Goal: Task Accomplishment & Management: Use online tool/utility

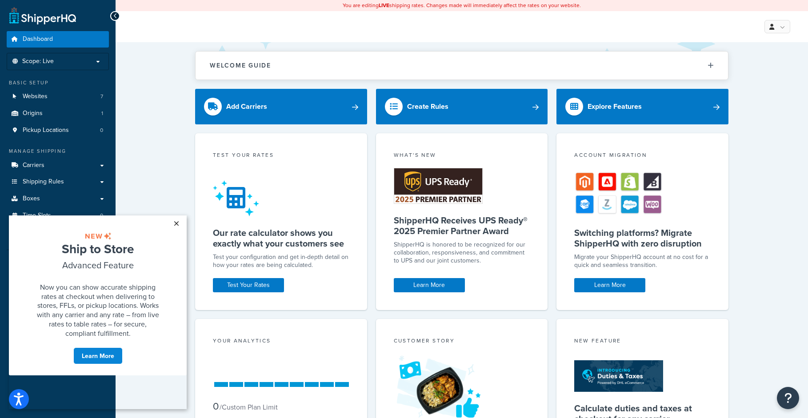
click at [175, 220] on link "×" at bounding box center [176, 224] width 16 height 16
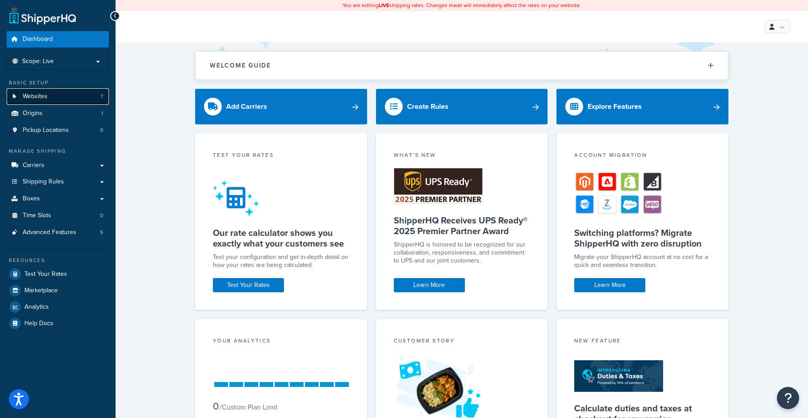
click at [46, 103] on link "Websites 7" at bounding box center [58, 96] width 102 height 16
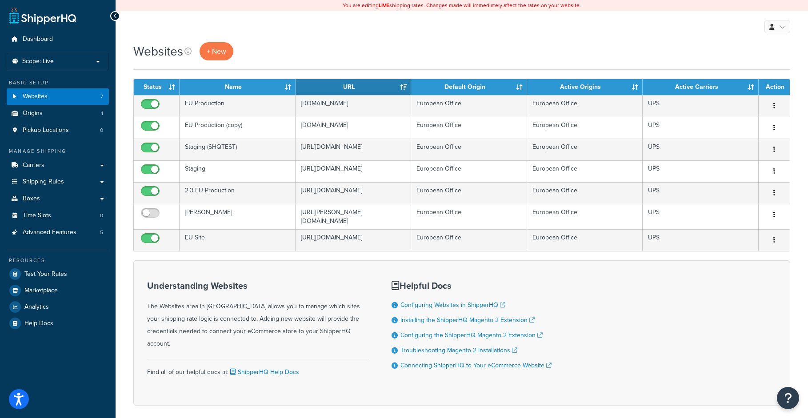
click at [65, 366] on div "Dashboard Scope: Live Development Integration Test Basic Setup Websites 7 Origi…" at bounding box center [58, 229] width 116 height 459
click at [477, 32] on div "My Profile Billing Global Settings Contact Us Logout" at bounding box center [462, 26] width 693 height 31
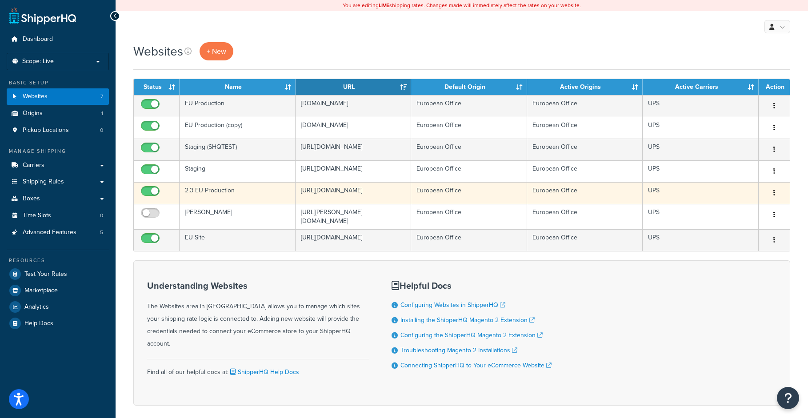
click at [774, 193] on icon "button" at bounding box center [775, 193] width 2 height 6
click at [754, 207] on link "Edit" at bounding box center [738, 211] width 70 height 18
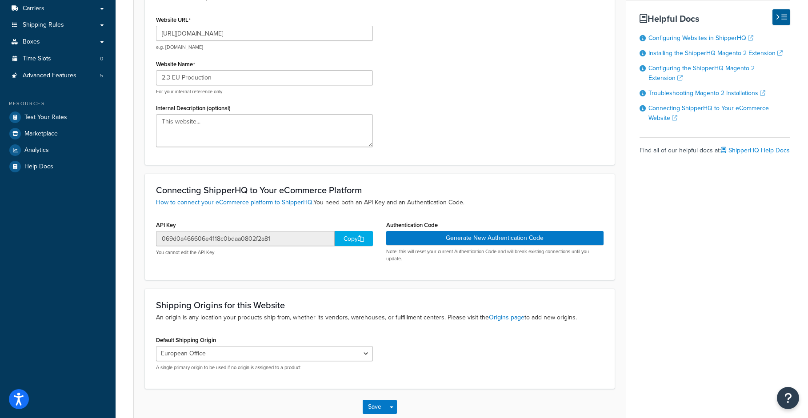
scroll to position [178, 0]
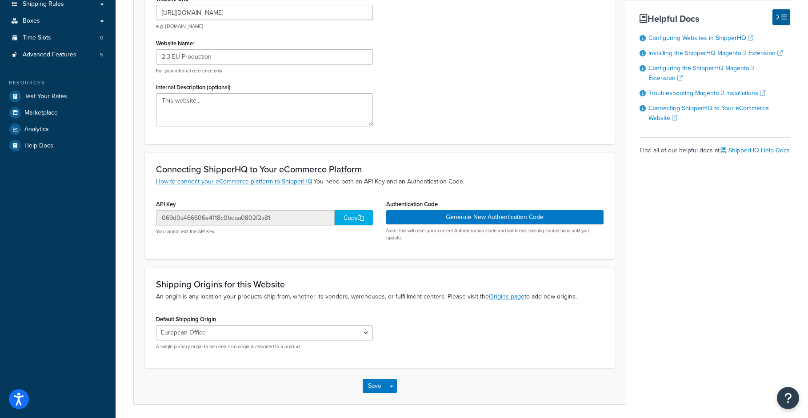
click at [353, 221] on div "Copy" at bounding box center [354, 217] width 38 height 15
click at [486, 217] on button "Generate New Authentication Code" at bounding box center [494, 217] width 217 height 14
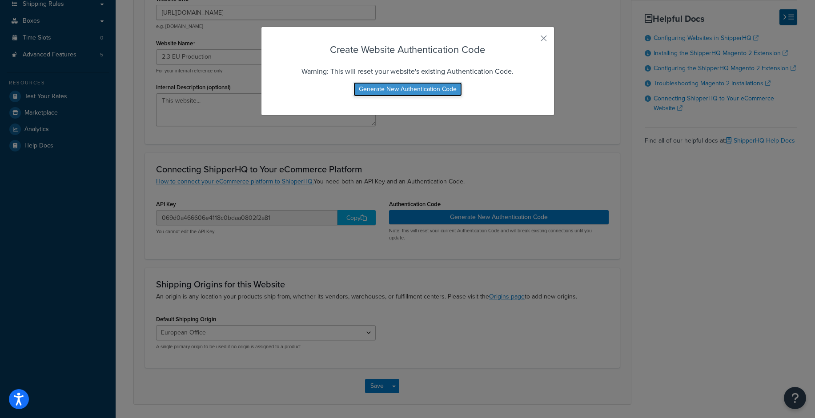
click at [411, 85] on button "Generate New Authentication Code" at bounding box center [407, 89] width 108 height 14
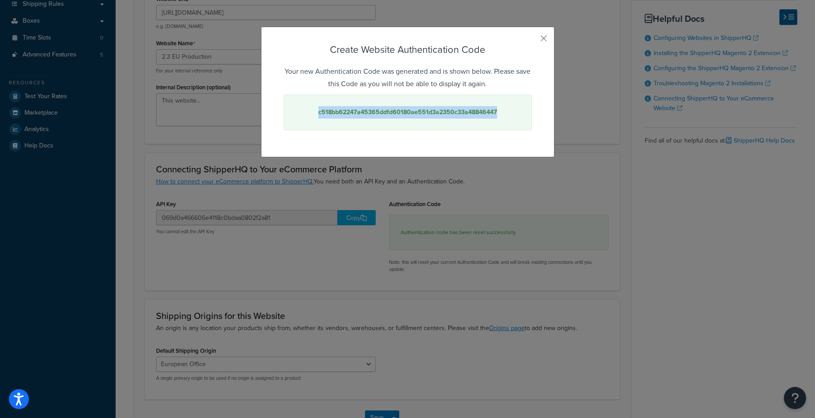
drag, startPoint x: 467, startPoint y: 112, endPoint x: 313, endPoint y: 110, distance: 154.3
click at [313, 110] on div "c518bb62247a45365ddfd60180ae551d3a2350c33a48846447" at bounding box center [408, 113] width 248 height 36
click at [444, 117] on strong "c518bb62247a45365ddfd60180ae551d3a2350c33a48846447" at bounding box center [407, 112] width 179 height 9
drag, startPoint x: 473, startPoint y: 113, endPoint x: 305, endPoint y: 116, distance: 168.1
click at [305, 116] on div "c518bb62247a45365ddfd60180ae551d3a2350c33a48846447" at bounding box center [408, 113] width 248 height 36
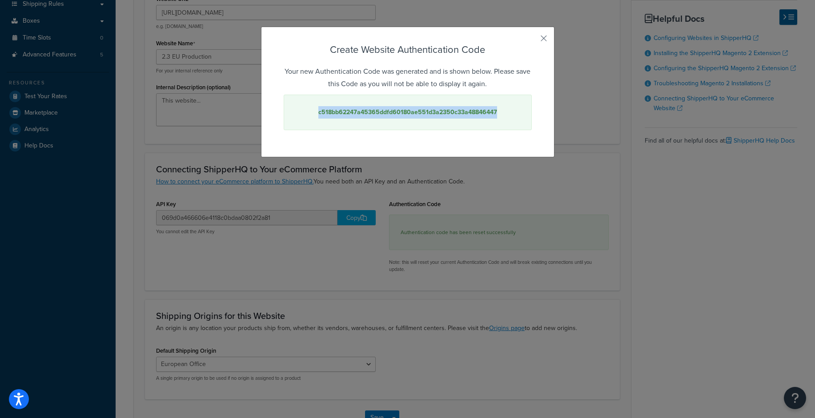
copy strong "c518bb62247a45365ddfd60180ae551d3a2350c33a48846447"
click at [532, 40] on button "button" at bounding box center [530, 41] width 2 height 2
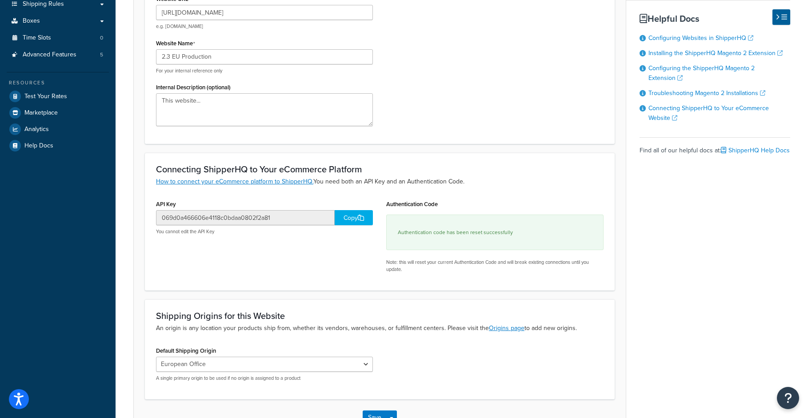
click at [278, 276] on div "API Key 069d0a466606e4118c0bdaa0802f2a81 Copy You cannot edit the API Key Authe…" at bounding box center [379, 239] width 461 height 82
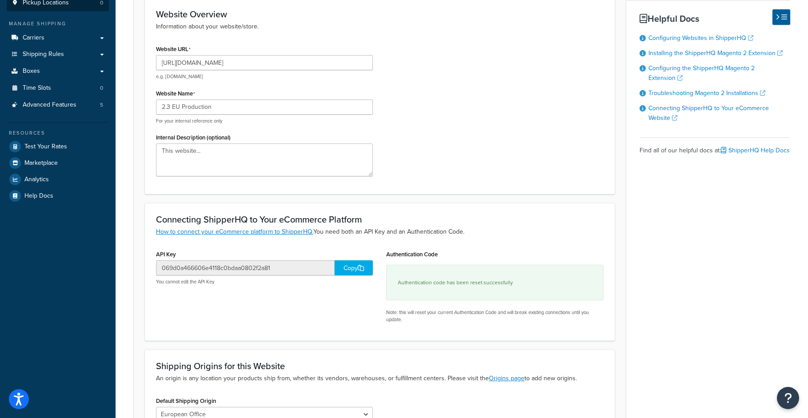
scroll to position [0, 0]
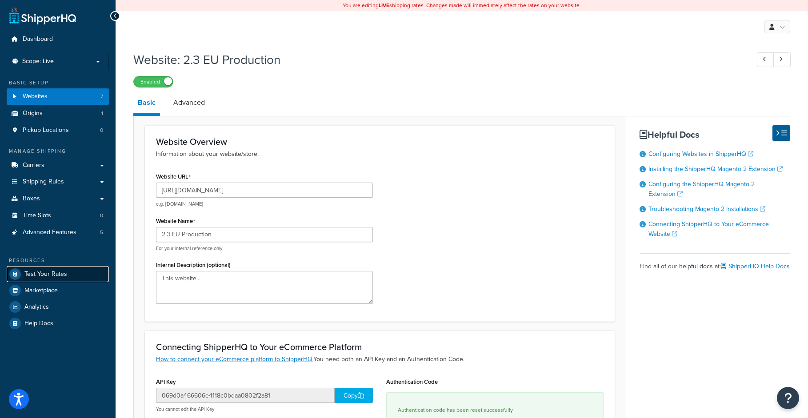
click at [70, 277] on link "Test Your Rates" at bounding box center [58, 274] width 102 height 16
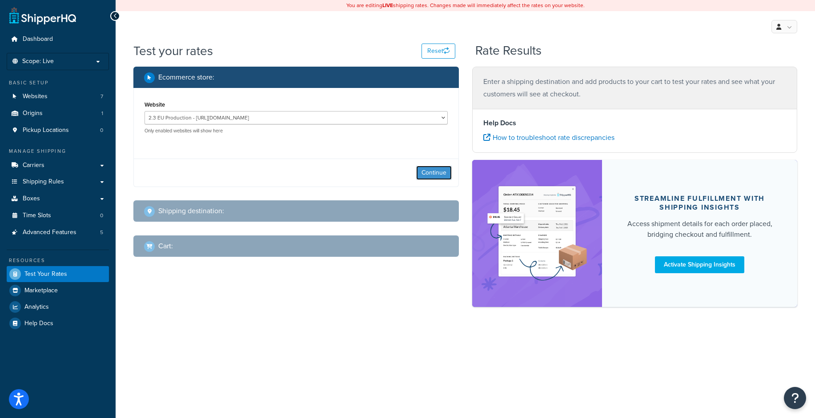
click at [435, 174] on button "Continue" at bounding box center [434, 173] width 36 height 14
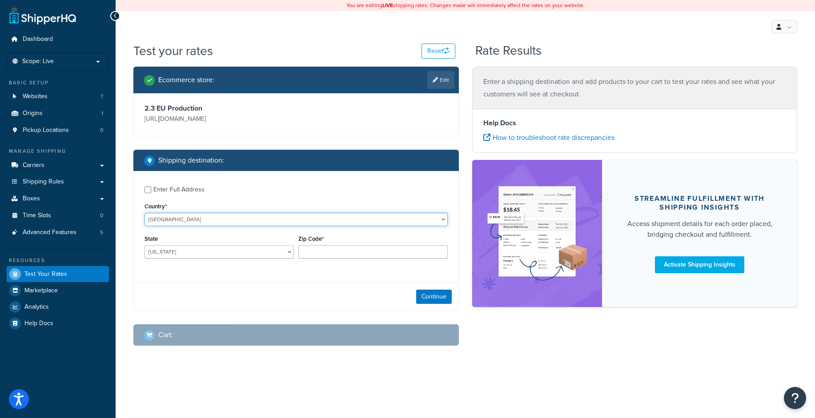
click at [186, 217] on select "[GEOGRAPHIC_DATA] [GEOGRAPHIC_DATA] [GEOGRAPHIC_DATA] [GEOGRAPHIC_DATA] [GEOGRA…" at bounding box center [295, 219] width 303 height 13
select select "NL"
click at [144, 213] on select "[GEOGRAPHIC_DATA] [GEOGRAPHIC_DATA] [GEOGRAPHIC_DATA] [GEOGRAPHIC_DATA] [GEOGRA…" at bounding box center [295, 219] width 303 height 13
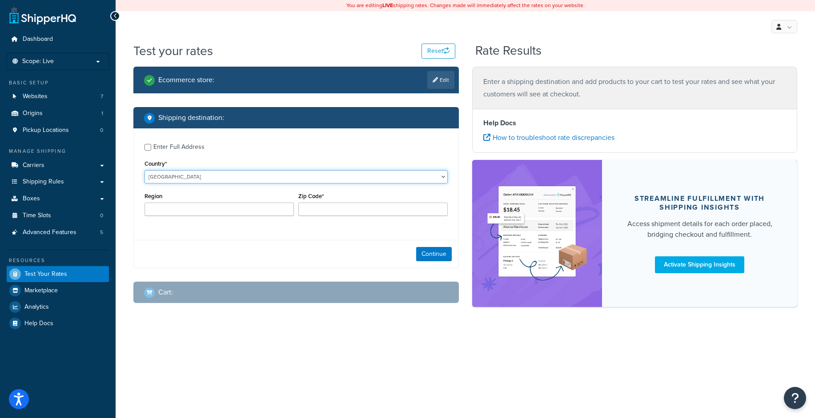
type input "AL"
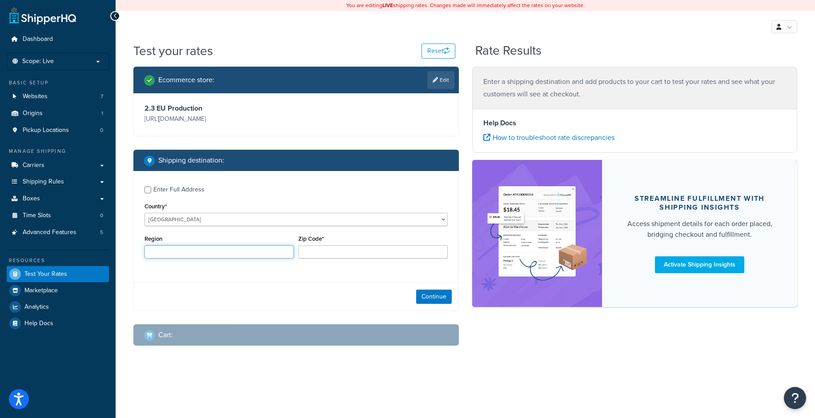
click at [177, 253] on input "Region" at bounding box center [218, 251] width 149 height 13
click at [157, 250] on input "Region" at bounding box center [218, 251] width 149 height 13
click at [341, 250] on input "Zip Code*" at bounding box center [372, 251] width 149 height 13
type input "3992DD"
click at [260, 281] on div "Enter Full Address Country* [GEOGRAPHIC_DATA] [GEOGRAPHIC_DATA] [GEOGRAPHIC_DAT…" at bounding box center [295, 241] width 325 height 140
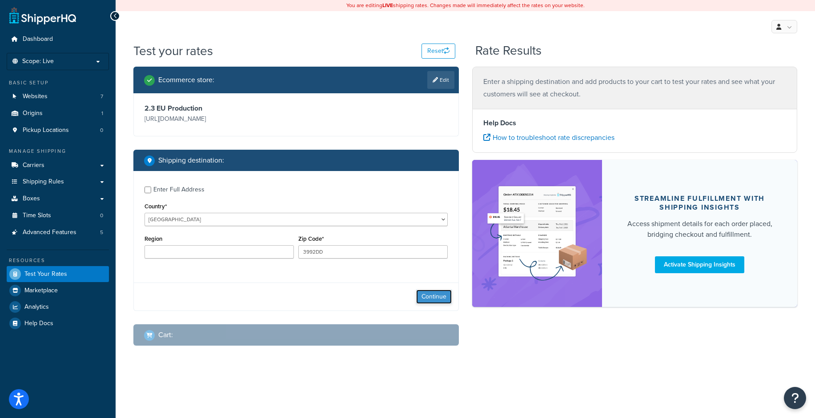
click at [441, 300] on button "Continue" at bounding box center [434, 297] width 36 height 14
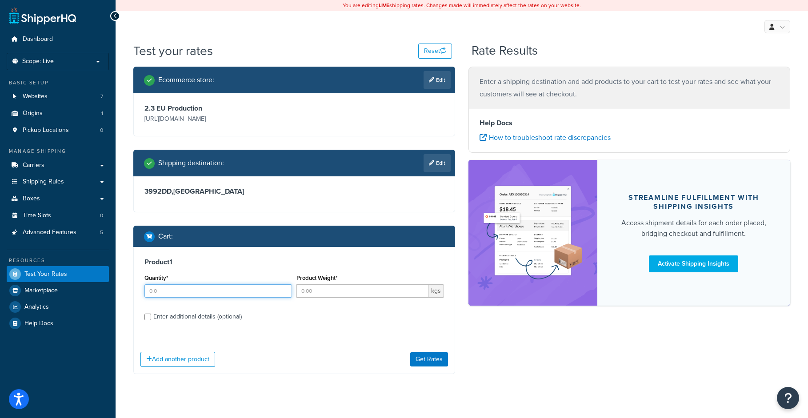
drag, startPoint x: 180, startPoint y: 290, endPoint x: 170, endPoint y: 290, distance: 10.7
click at [170, 290] on input "Quantity*" at bounding box center [218, 291] width 148 height 13
type input "1"
click at [345, 291] on input "Product Weight*" at bounding box center [363, 291] width 132 height 13
type input "5"
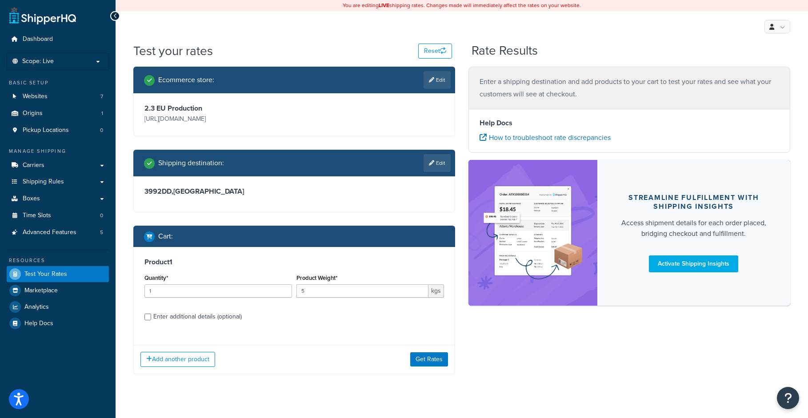
click at [349, 317] on label "Enter additional details (optional)" at bounding box center [298, 316] width 291 height 14
click at [151, 317] on input "Enter additional details (optional)" at bounding box center [147, 317] width 7 height 7
checkbox input "true"
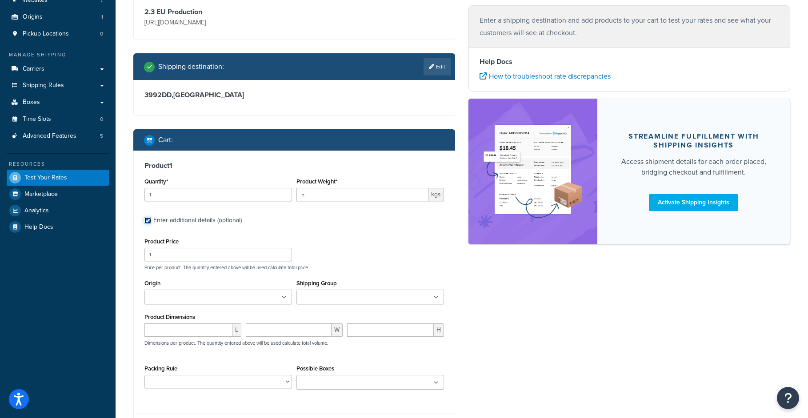
scroll to position [133, 0]
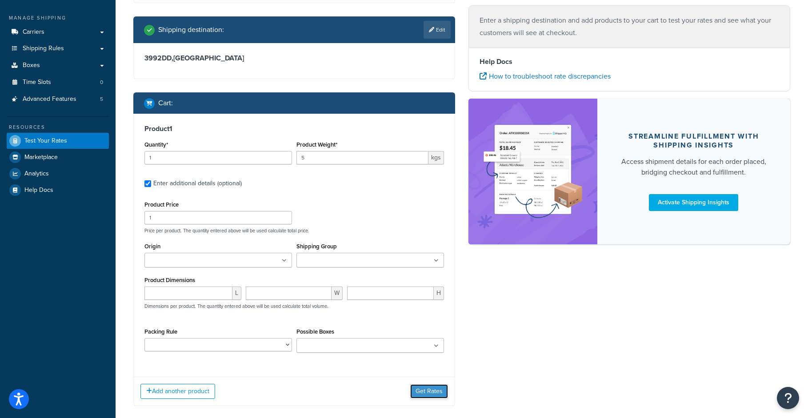
click at [433, 395] on button "Get Rates" at bounding box center [429, 392] width 38 height 14
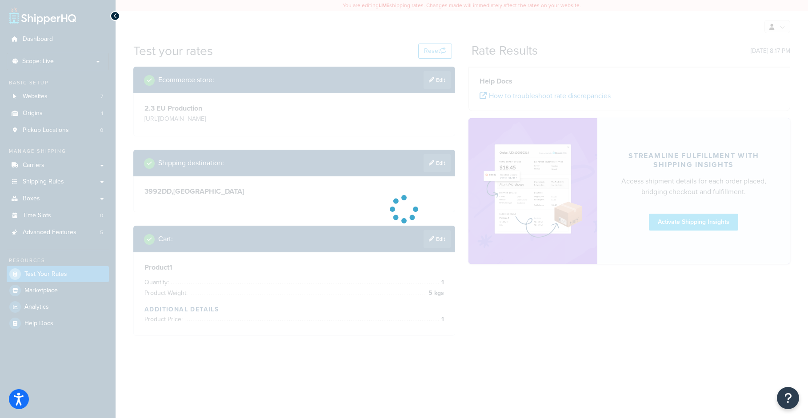
scroll to position [0, 0]
